Goal: Task Accomplishment & Management: Use online tool/utility

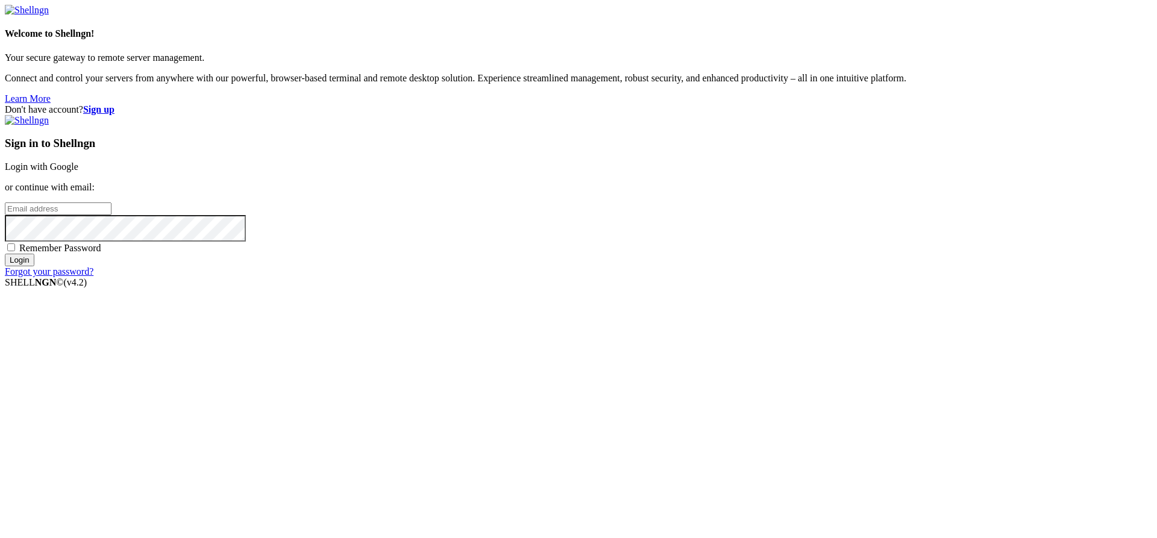
click at [78, 172] on link "Login with Google" at bounding box center [42, 166] width 74 height 10
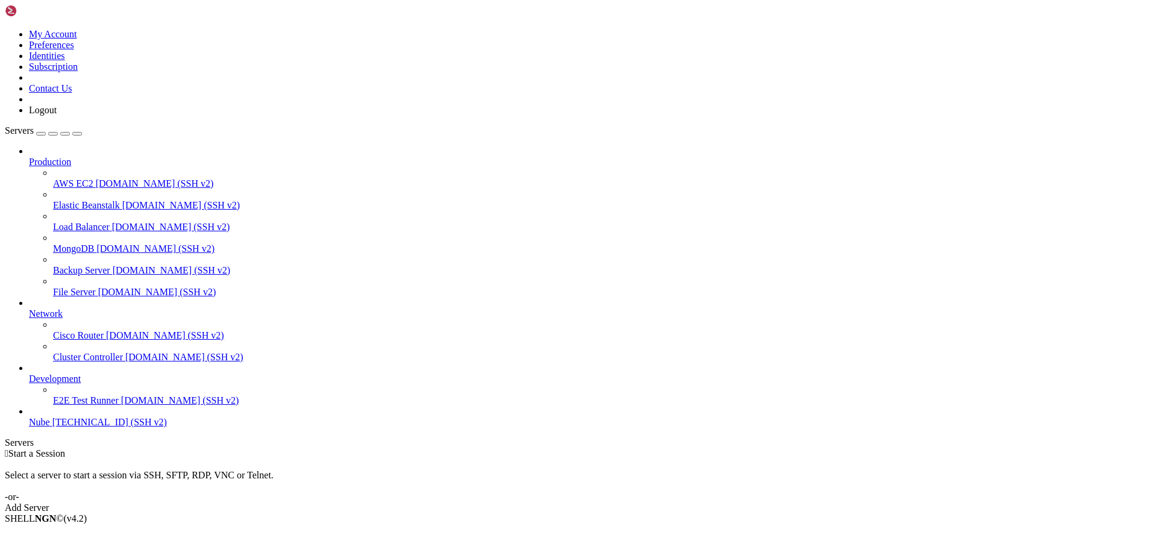
click at [663, 503] on div "Add Server" at bounding box center [578, 508] width 1147 height 11
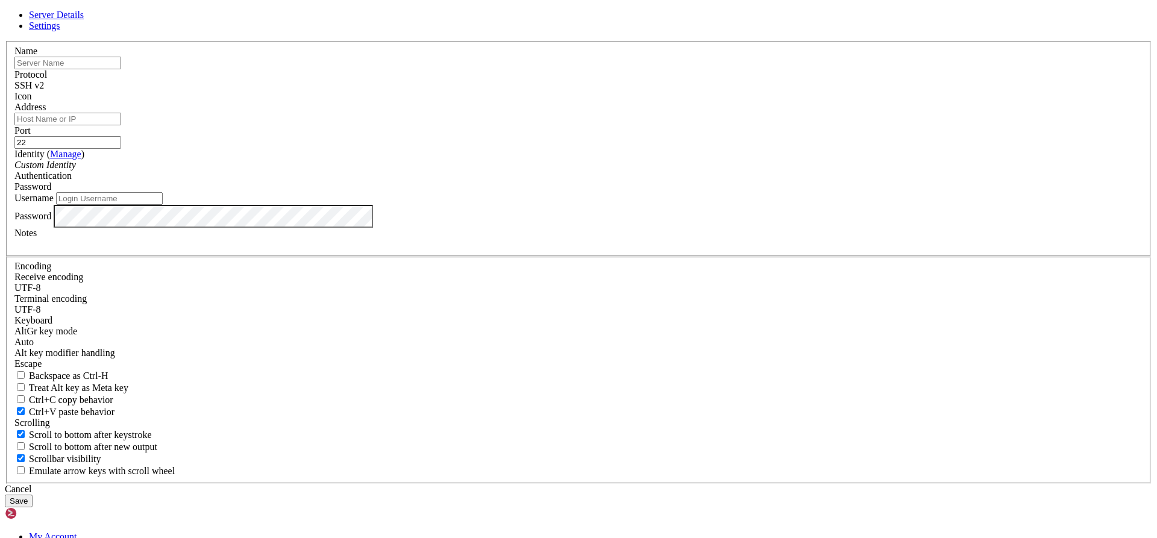
click at [630, 60] on div "Server Details Settings Name Protocol SSH v2 Icon" at bounding box center [578, 259] width 1147 height 498
click at [121, 69] on input "text" at bounding box center [67, 63] width 107 height 13
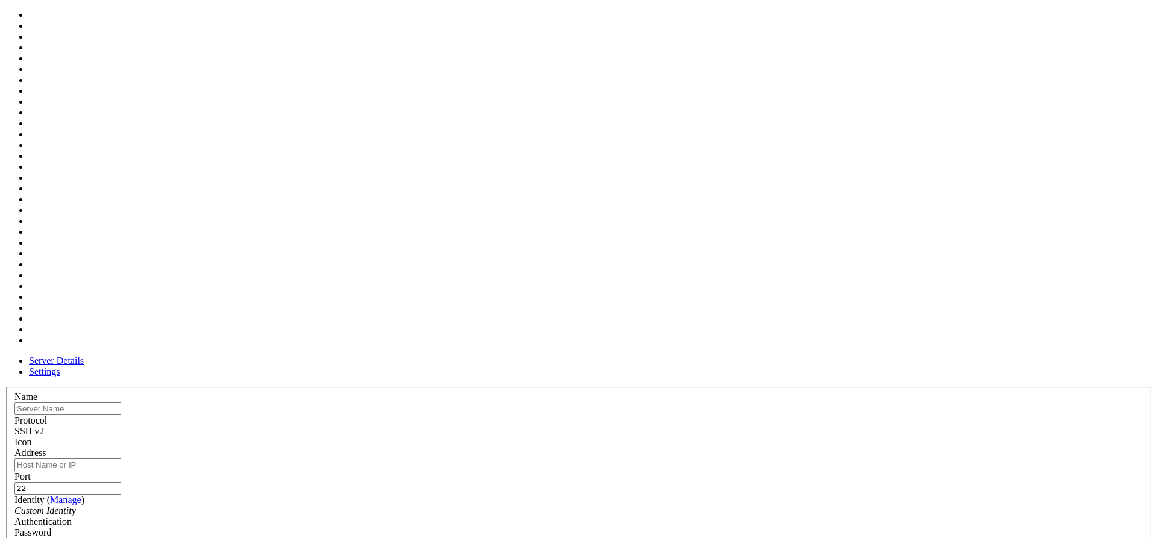
click at [730, 448] on div at bounding box center [578, 448] width 1128 height 0
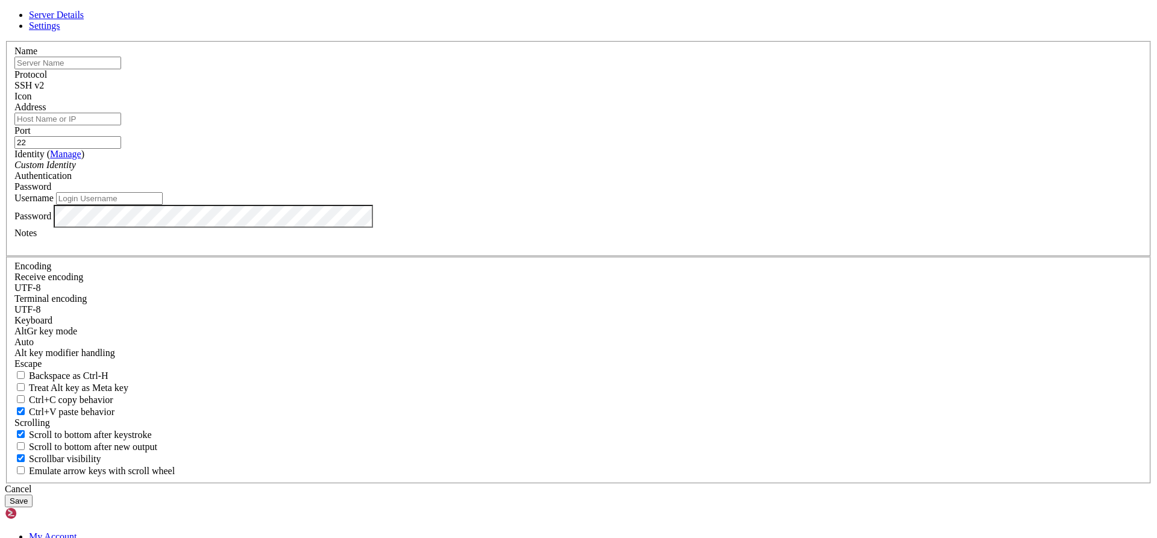
click at [722, 102] on div at bounding box center [578, 102] width 1128 height 0
click at [121, 69] on input "text" at bounding box center [67, 63] width 107 height 13
type input "VM-Ubuntu"
click at [121, 125] on input "Address" at bounding box center [67, 119] width 107 height 13
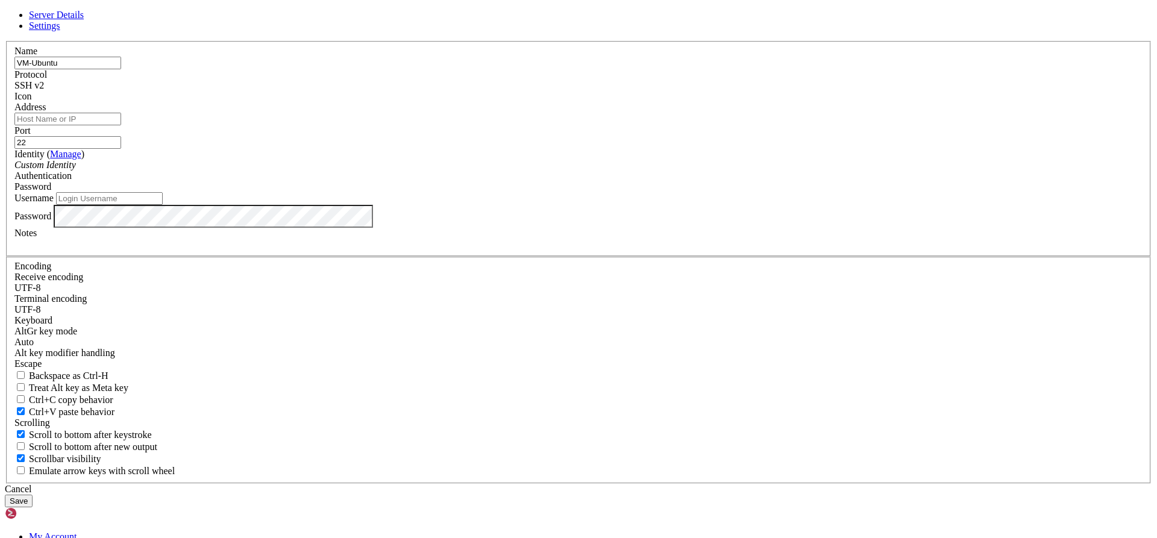
paste input "[TECHNICAL_ID]"
type input "[TECHNICAL_ID]"
click at [163, 205] on input "Username" at bounding box center [109, 198] width 107 height 13
click at [669, 192] on div "Password" at bounding box center [578, 186] width 1128 height 11
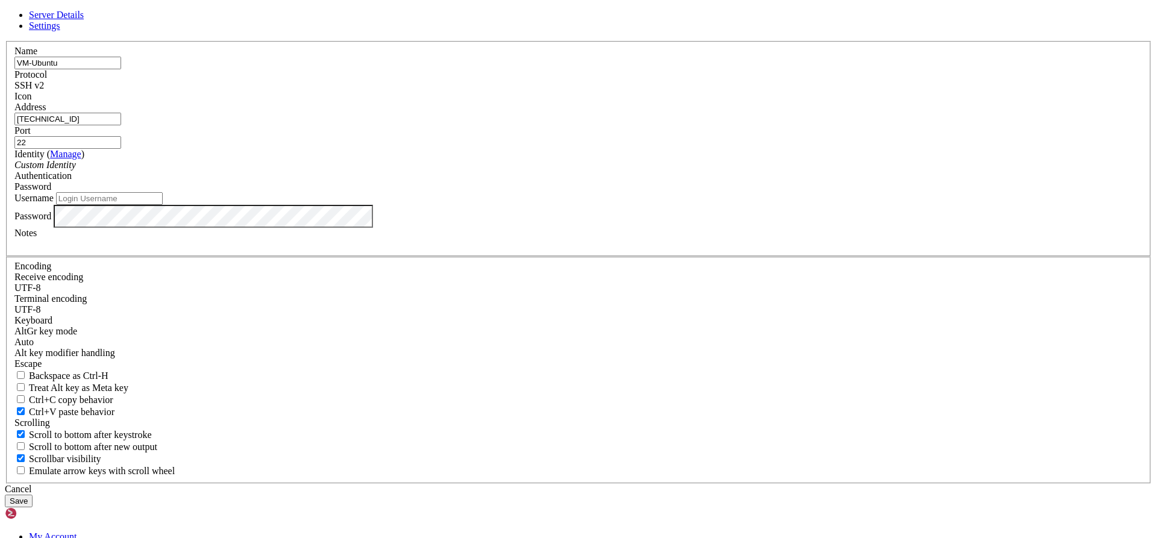
click at [163, 205] on input "Username" at bounding box center [109, 198] width 107 height 13
type input "Admin123"
click at [33, 495] on button "Save" at bounding box center [19, 501] width 28 height 13
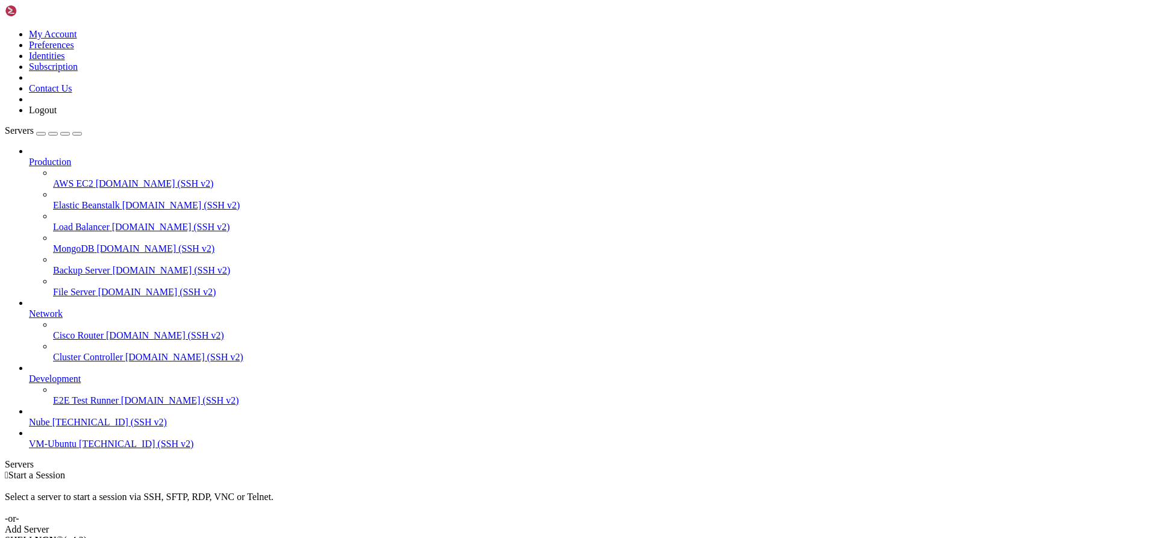
click at [274, 470] on div " Start a Session Select a server to start a session via SSH, SFTP, RDP, VNC or…" at bounding box center [578, 502] width 1147 height 65
click at [67, 449] on span "VM-Ubuntu" at bounding box center [53, 444] width 48 height 10
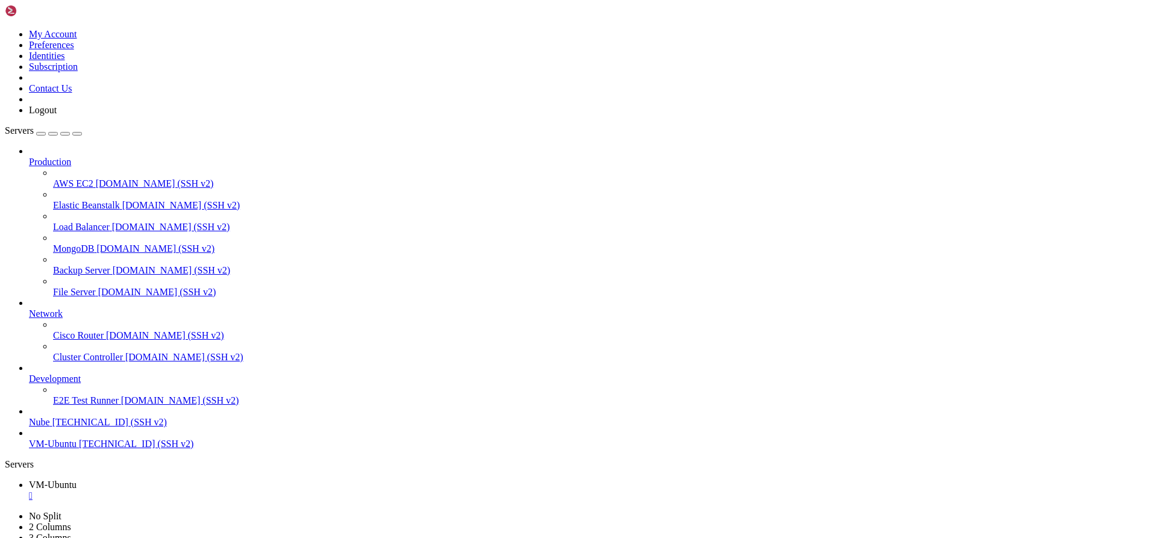
click at [79, 449] on span "158.23.56.177 (SSH v2)" at bounding box center [136, 444] width 114 height 10
click at [228, 490] on div "" at bounding box center [590, 495] width 1123 height 11
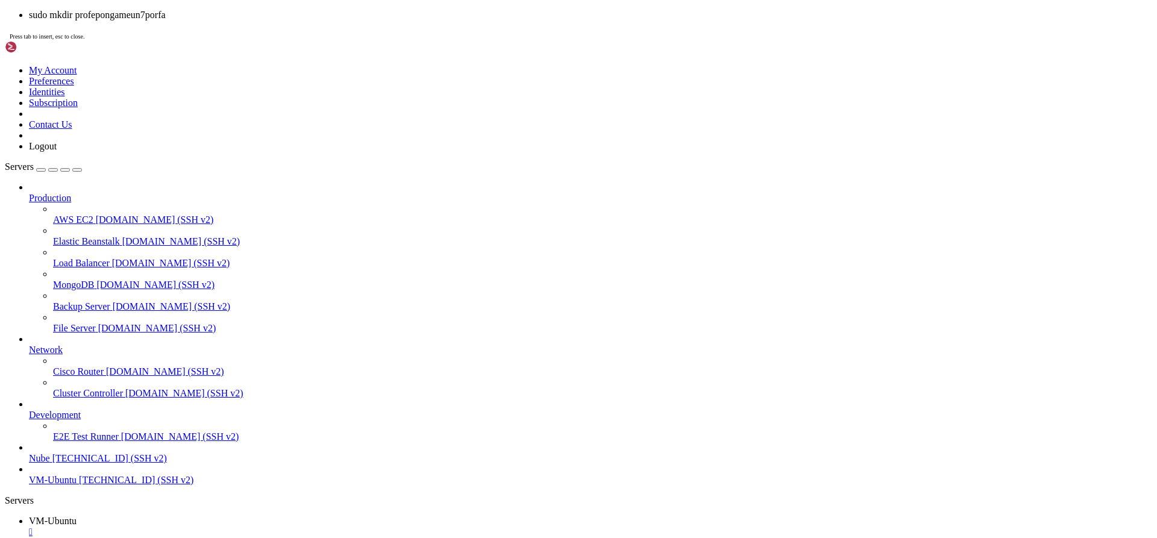
drag, startPoint x: 207, startPoint y: 1179, endPoint x: 378, endPoint y: 1232, distance: 178.6
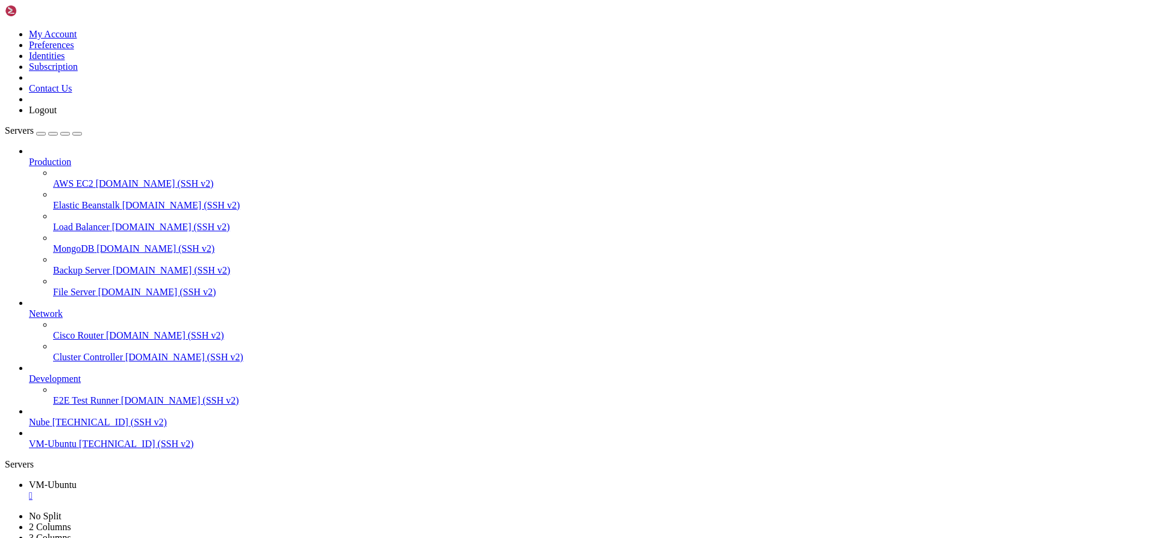
scroll to position [8031, 0]
